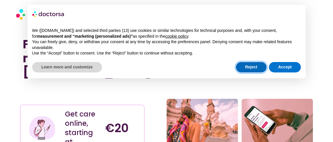
click at [256, 69] on button "Reject" at bounding box center [251, 67] width 31 height 10
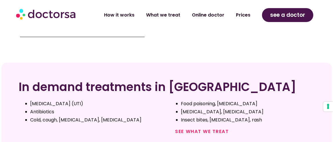
scroll to position [173, 0]
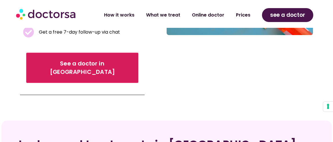
click at [72, 59] on span "See a doctor in [GEOGRAPHIC_DATA]" at bounding box center [82, 67] width 96 height 17
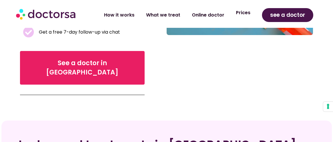
click at [250, 14] on link "Prices" at bounding box center [243, 12] width 26 height 13
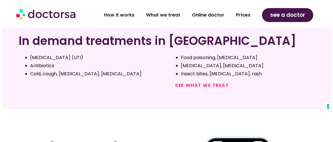
scroll to position [260, 0]
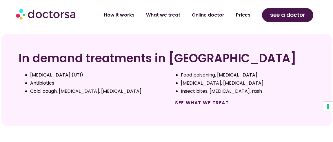
click at [206, 99] on link "See what we treat" at bounding box center [202, 102] width 54 height 7
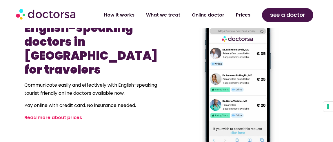
scroll to position [405, 0]
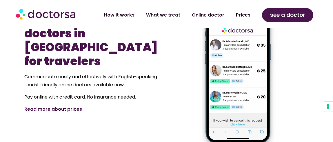
click at [67, 106] on link "Read more about prices" at bounding box center [54, 109] width 58 height 7
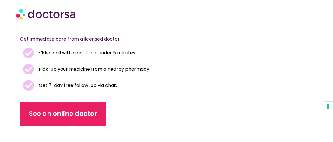
scroll to position [116, 0]
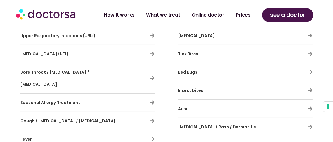
scroll to position [260, 0]
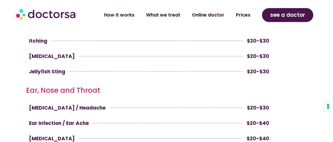
scroll to position [1042, 0]
